Goal: Check status

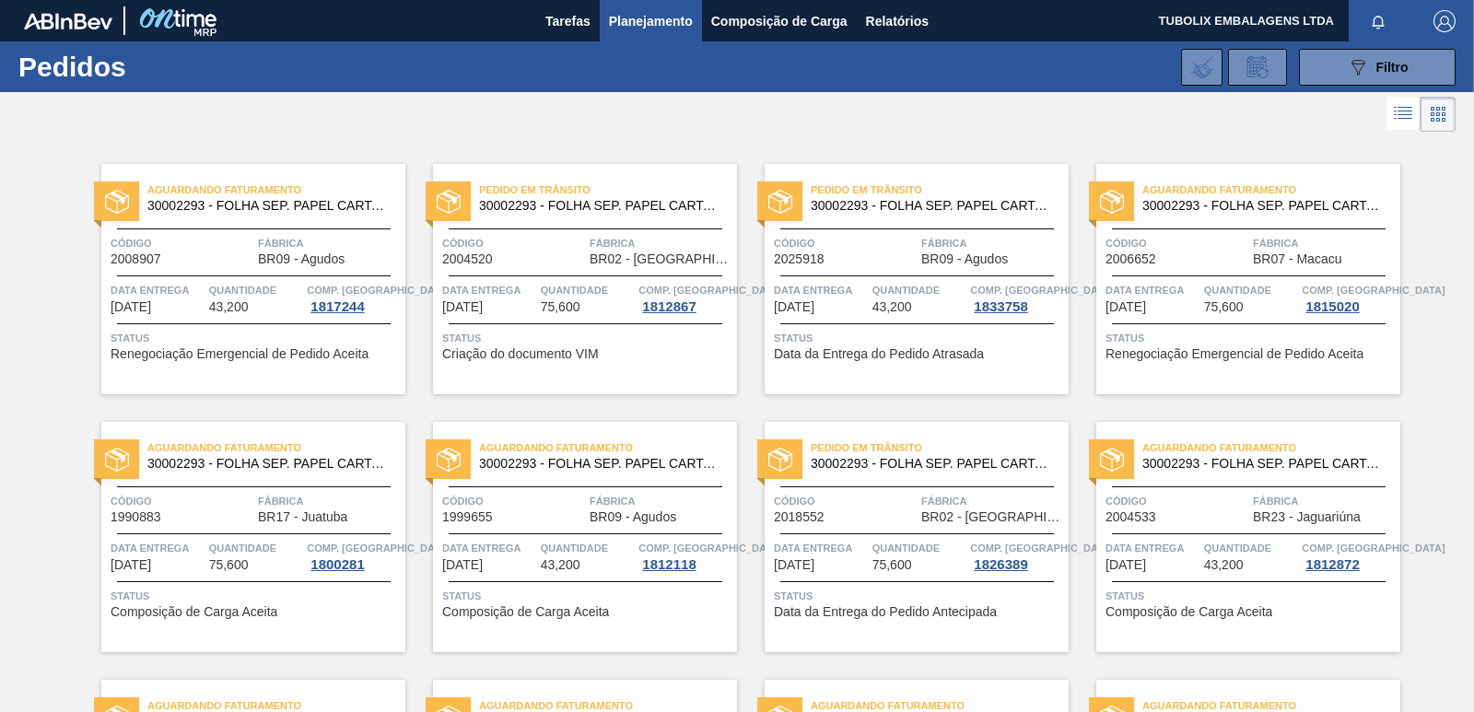
click at [875, 474] on div "Pedido [PERSON_NAME] 30002293 - FOLHA SEP. PAPEL CARTAO 1200x1000M 350g" at bounding box center [917, 456] width 304 height 41
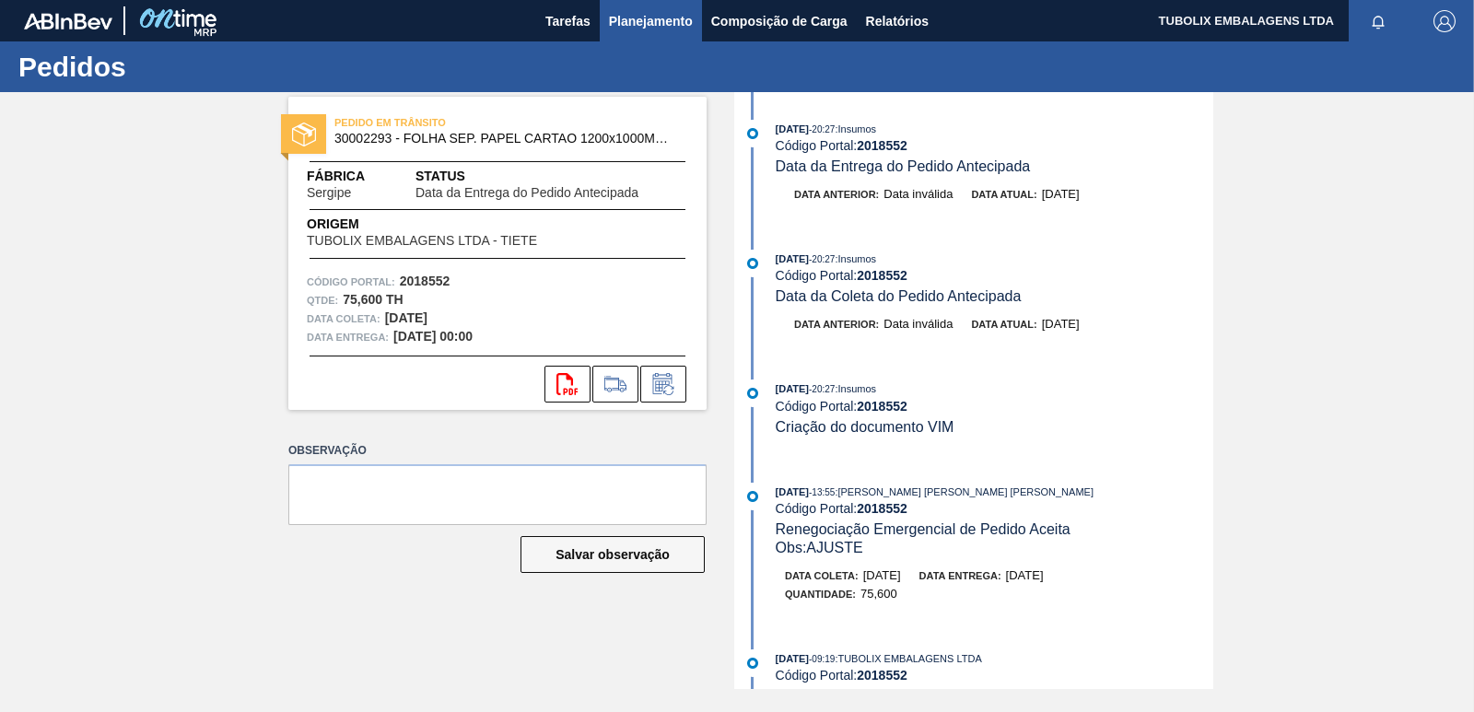
click at [658, 15] on span "Planejamento" at bounding box center [651, 21] width 84 height 22
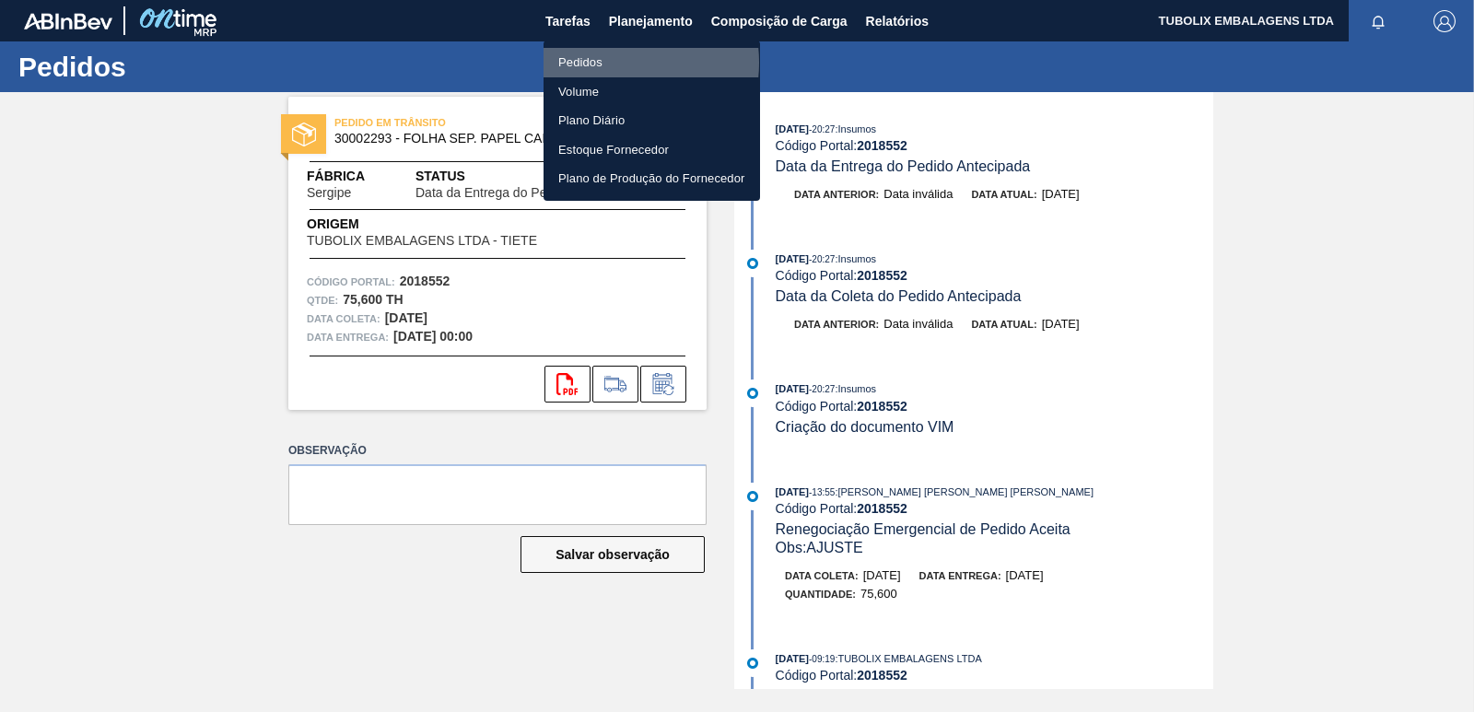
click at [604, 63] on li "Pedidos" at bounding box center [651, 62] width 216 height 29
